Goal: Task Accomplishment & Management: Manage account settings

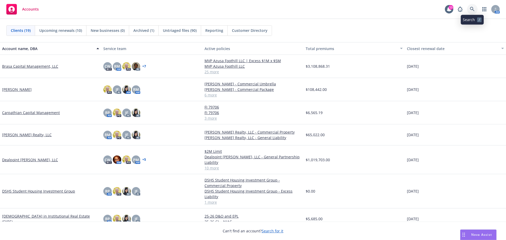
click at [474, 8] on icon at bounding box center [472, 9] width 5 height 5
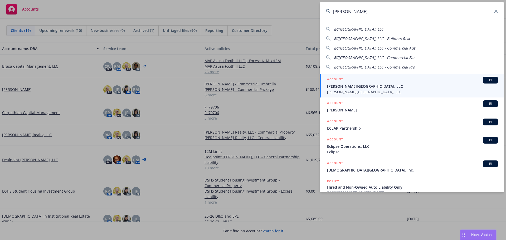
type input "[PERSON_NAME]"
click at [363, 84] on span "[PERSON_NAME][GEOGRAPHIC_DATA], LLC" at bounding box center [412, 87] width 171 height 6
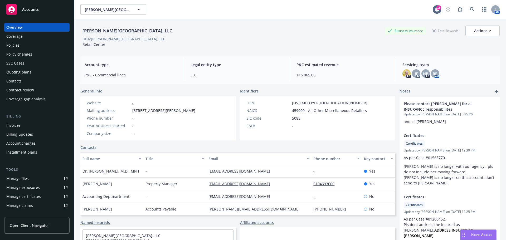
click at [15, 124] on div "Invoices" at bounding box center [13, 125] width 14 height 8
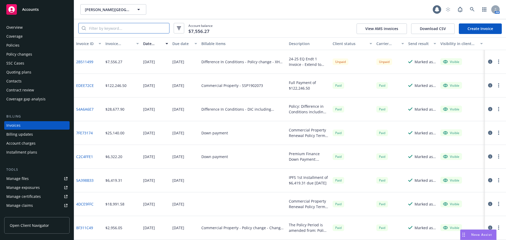
click at [131, 27] on input "search" at bounding box center [127, 28] width 83 height 10
paste input "[PERSON_NAME][GEOGRAPHIC_DATA], LLC"
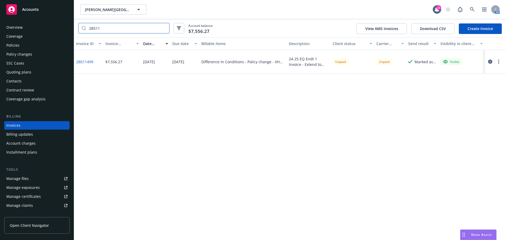
type input "2B511"
click at [109, 8] on span "[PERSON_NAME][GEOGRAPHIC_DATA], LLC" at bounding box center [108, 10] width 46 height 6
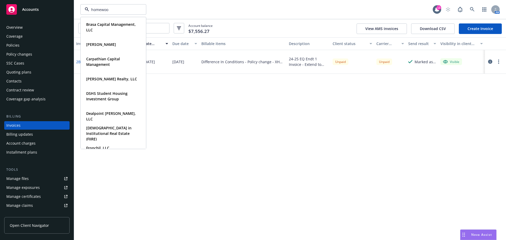
type input "homewood"
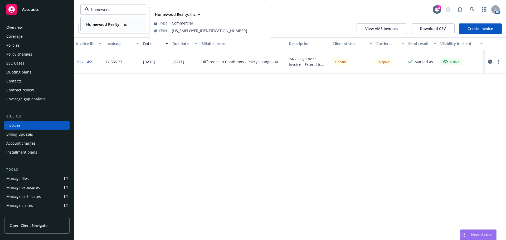
click at [101, 22] on strong "Homewood Realty, Inc" at bounding box center [106, 24] width 41 height 5
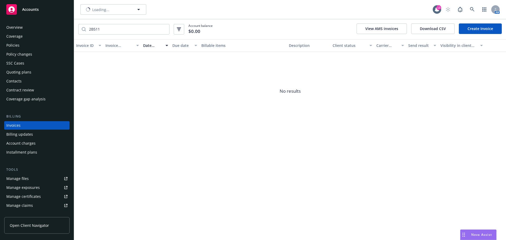
click at [27, 42] on div "Policies" at bounding box center [36, 45] width 61 height 8
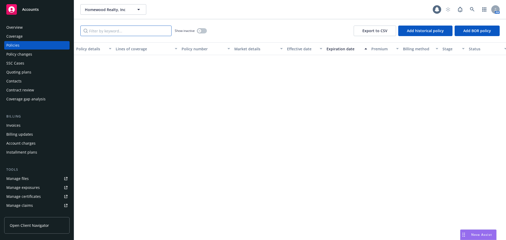
click at [128, 30] on input "Filter by keyword..." at bounding box center [125, 31] width 91 height 11
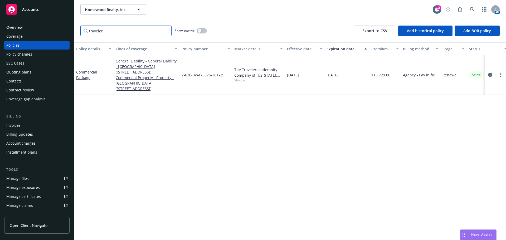
type input "traveler"
click at [489, 75] on icon "circleInformation" at bounding box center [490, 75] width 4 height 4
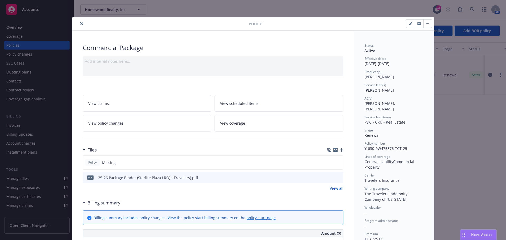
click at [341, 149] on icon "button" at bounding box center [342, 150] width 4 height 4
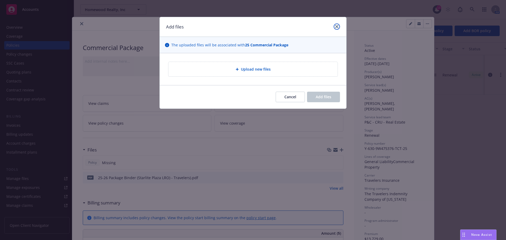
click at [336, 23] on link "close" at bounding box center [337, 26] width 6 height 6
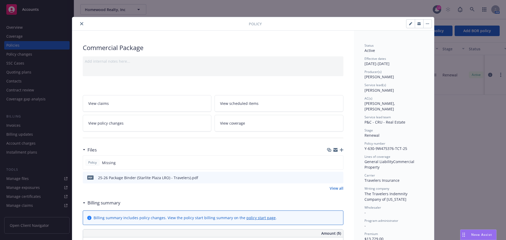
click at [409, 25] on icon "button" at bounding box center [410, 23] width 3 height 3
select select "RENEWAL"
select select "12"
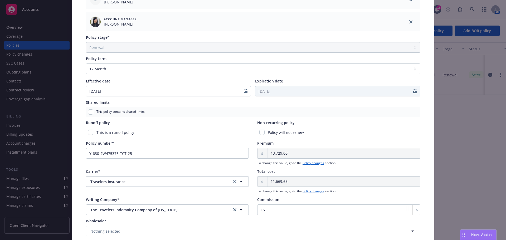
scroll to position [185, 0]
click at [141, 152] on input "Y-630-9W475376-TCT-25" at bounding box center [167, 153] width 163 height 11
paste input "B48127"
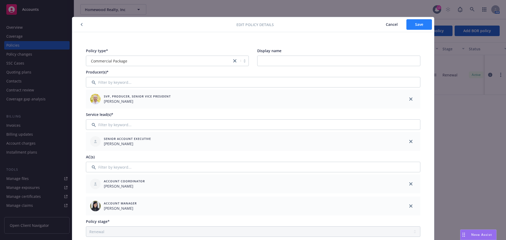
type input "Y-630-B4812776-TCT-25"
click at [418, 23] on span "Save" at bounding box center [419, 24] width 8 height 5
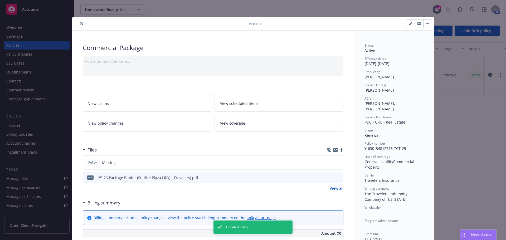
click at [80, 23] on icon "close" at bounding box center [81, 23] width 3 height 3
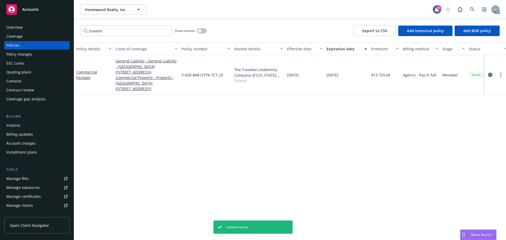
click at [491, 75] on icon "circleInformation" at bounding box center [490, 75] width 4 height 4
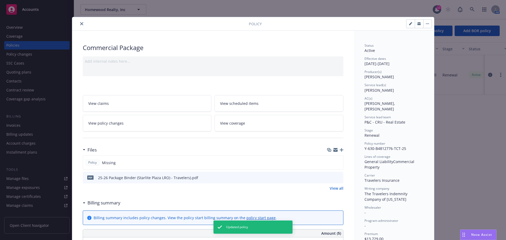
scroll to position [16, 0]
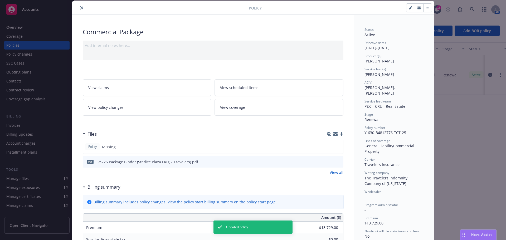
click at [340, 134] on icon "button" at bounding box center [342, 134] width 4 height 4
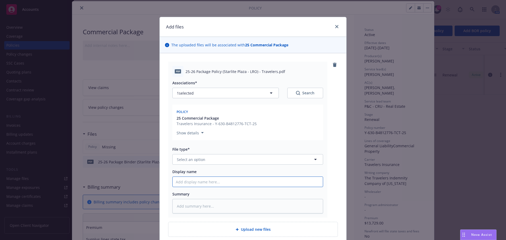
click at [202, 183] on input "Display name" at bounding box center [248, 182] width 150 height 10
click at [202, 182] on input "Display name" at bounding box center [248, 182] width 150 height 10
paste input "25-26 Package Policy (Starlite Plaza - LRO) - Travelers"
type textarea "x"
type input "25-26 Package Policy (Starlite Plaza - LRO) - Travelers"
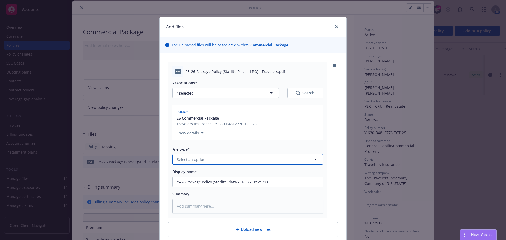
click at [208, 158] on button "Select an option" at bounding box center [247, 159] width 151 height 11
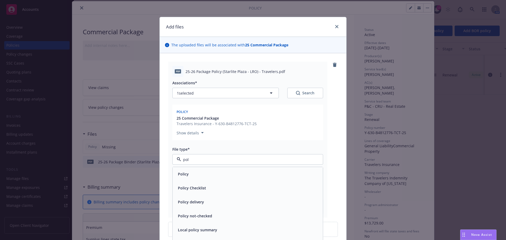
type input "poli"
click at [197, 181] on div "Policy" at bounding box center [248, 174] width 150 height 14
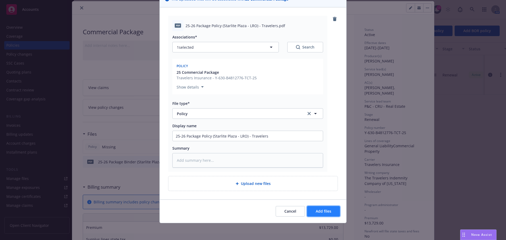
click at [325, 209] on span "Add files" at bounding box center [324, 211] width 16 height 5
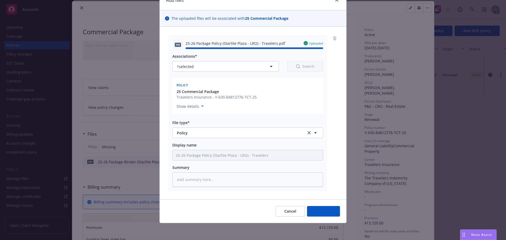
type textarea "x"
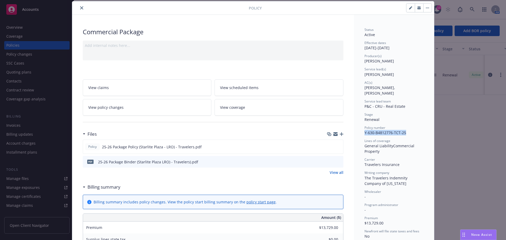
drag, startPoint x: 407, startPoint y: 126, endPoint x: 360, endPoint y: 126, distance: 46.7
copy span "Y-630-B4812776-TCT-25"
click at [80, 9] on icon "close" at bounding box center [81, 7] width 3 height 3
